Goal: Navigation & Orientation: Go to known website

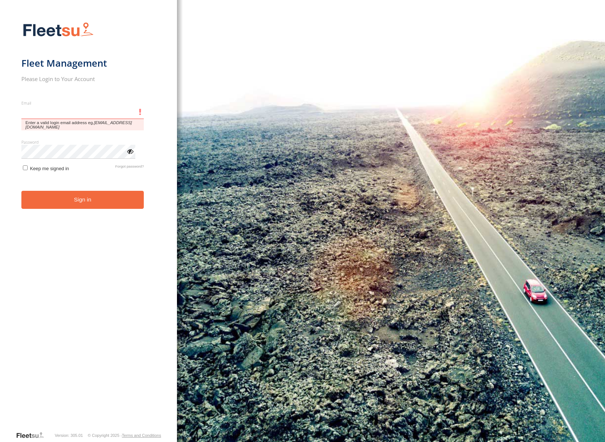
click at [86, 116] on input "Email" at bounding box center [82, 112] width 123 height 13
type input "**********"
click at [21, 191] on button "Sign in" at bounding box center [82, 200] width 123 height 18
